Goal: Task Accomplishment & Management: Manage account settings

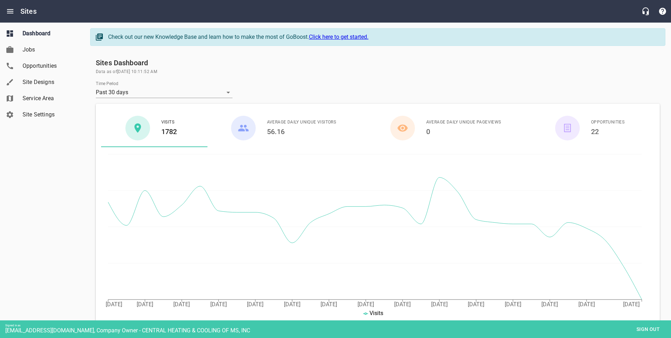
click at [34, 80] on span "Site Designs" at bounding box center [50, 82] width 54 height 8
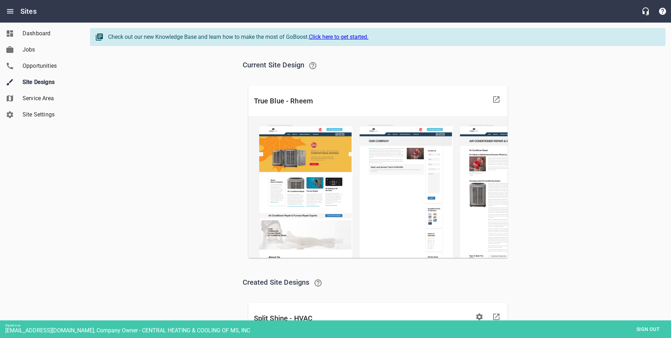
click at [648, 329] on span "Sign out" at bounding box center [649, 329] width 30 height 9
